Goal: Book appointment/travel/reservation

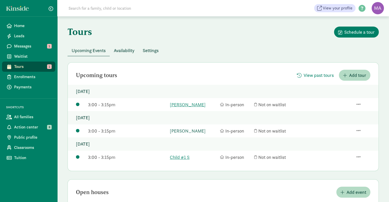
click at [194, 133] on link "yugan Yuhendar" at bounding box center [194, 130] width 48 height 7
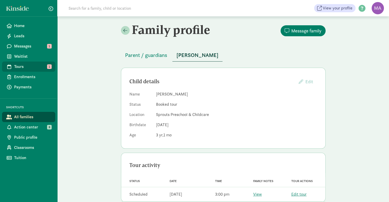
click at [8, 64] on icon at bounding box center [9, 66] width 4 height 5
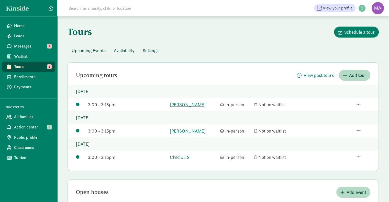
click at [191, 156] on link "Child #1 S" at bounding box center [194, 157] width 48 height 7
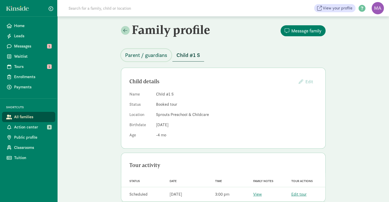
click at [144, 57] on span "Parent / guardians" at bounding box center [146, 55] width 42 height 8
